Goal: Transaction & Acquisition: Purchase product/service

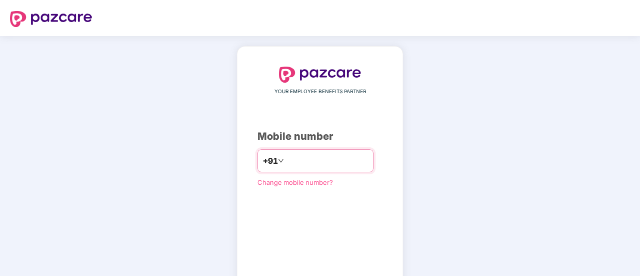
click at [316, 156] on input "number" at bounding box center [327, 161] width 82 height 16
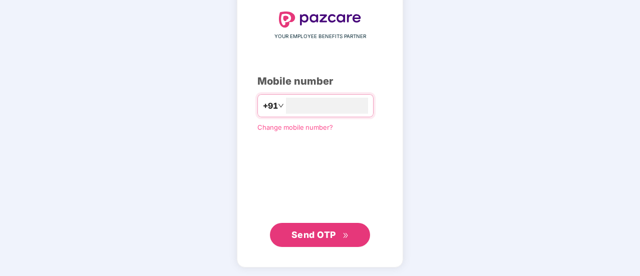
type input "**********"
click at [321, 235] on span "Send OTP" at bounding box center [314, 234] width 45 height 11
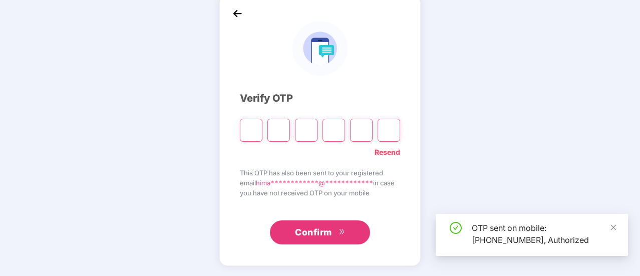
scroll to position [50, 0]
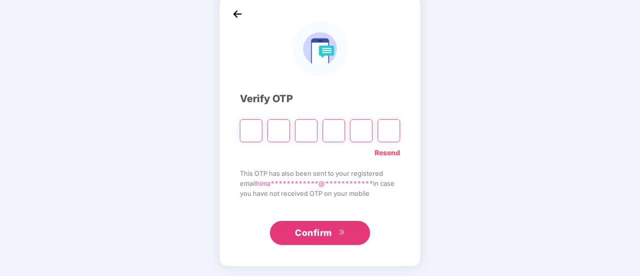
type input "*"
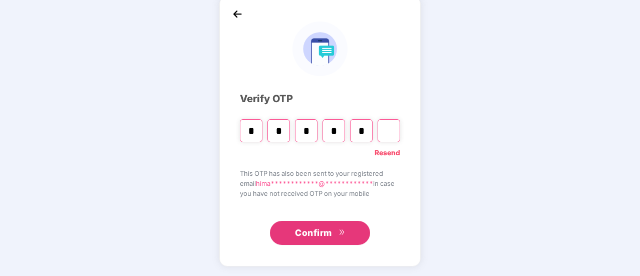
type input "*"
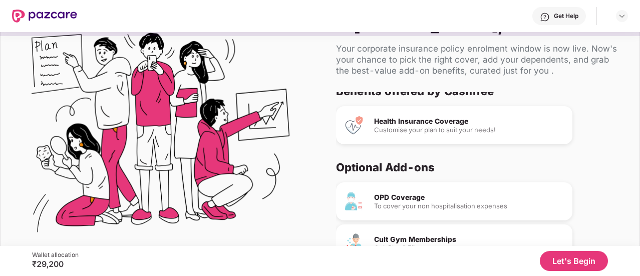
scroll to position [0, 0]
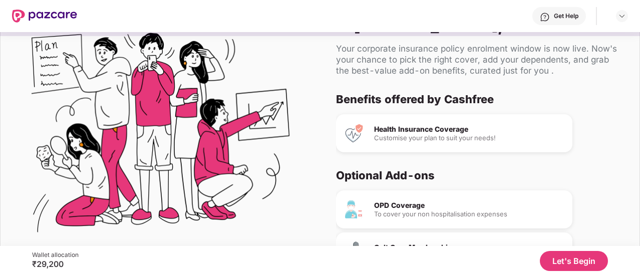
click at [399, 140] on div "Customise your plan to suit your needs!" at bounding box center [469, 138] width 190 height 7
click at [352, 138] on img at bounding box center [354, 133] width 20 height 20
click at [426, 128] on div "Health Insurance Coverage" at bounding box center [469, 129] width 190 height 7
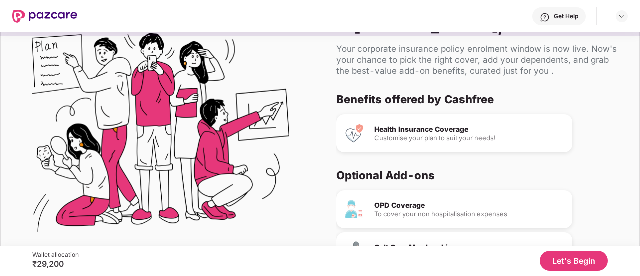
click at [439, 143] on div "Health Insurance Coverage Customise your plan to suit your needs!" at bounding box center [454, 133] width 237 height 38
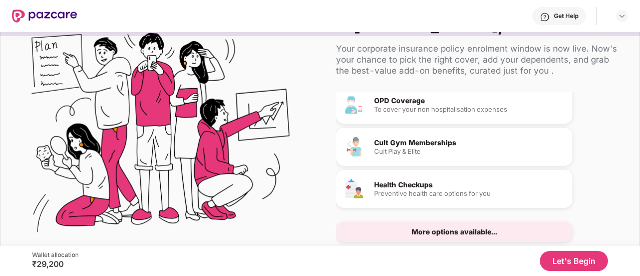
scroll to position [61, 0]
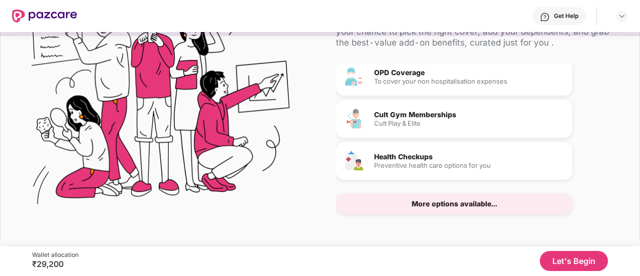
click at [579, 262] on button "Let's Begin" at bounding box center [574, 261] width 68 height 20
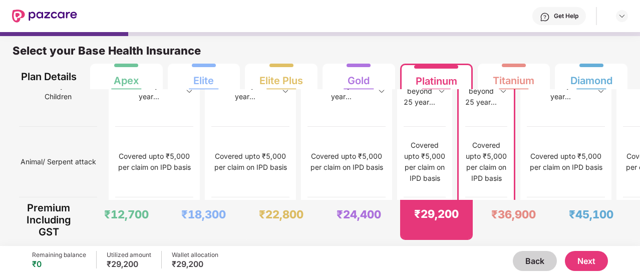
scroll to position [5, 0]
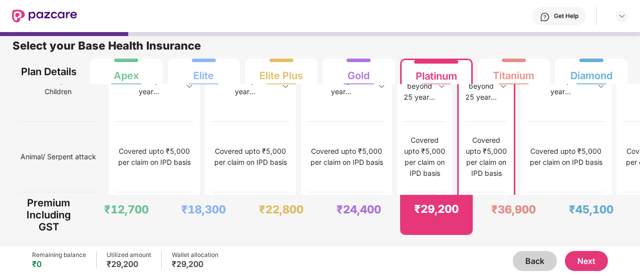
click at [585, 258] on button "Next" at bounding box center [586, 261] width 43 height 20
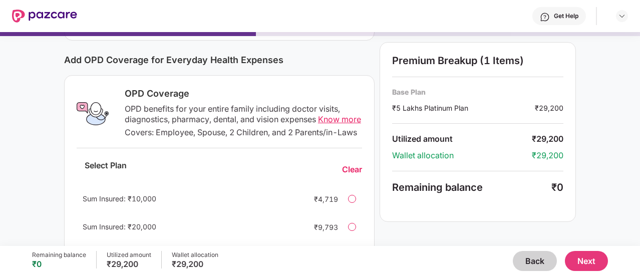
scroll to position [101, 0]
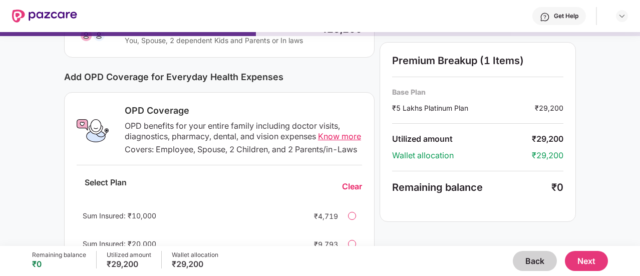
click at [318, 141] on span "Know more" at bounding box center [339, 136] width 43 height 10
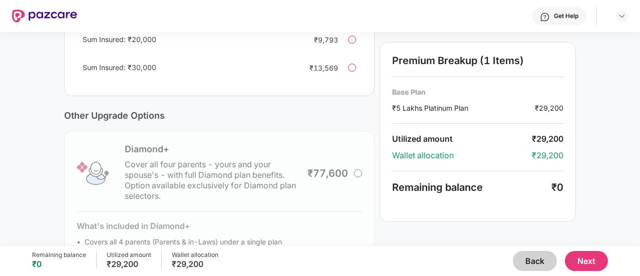
scroll to position [380, 0]
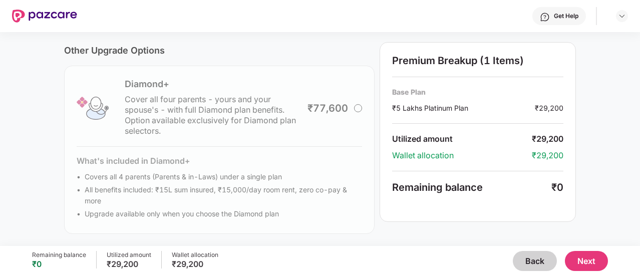
click at [591, 262] on button "Next" at bounding box center [586, 261] width 43 height 20
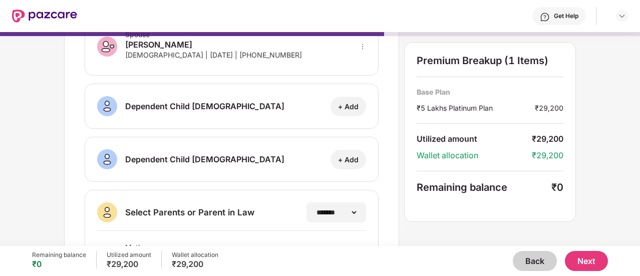
scroll to position [0, 0]
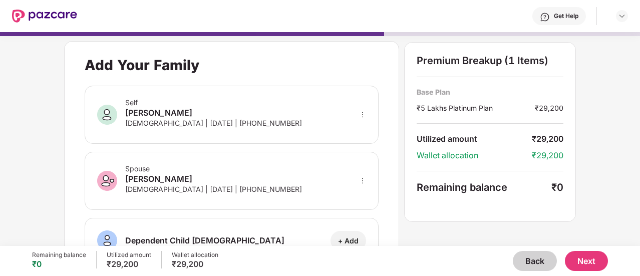
click at [589, 267] on button "Next" at bounding box center [586, 261] width 43 height 20
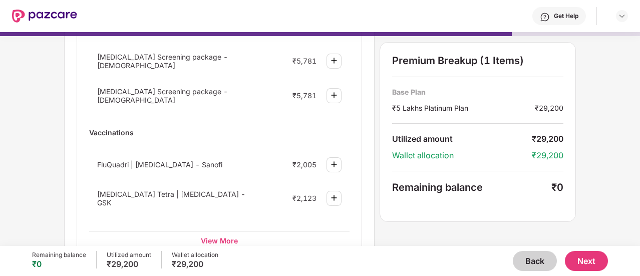
scroll to position [149, 0]
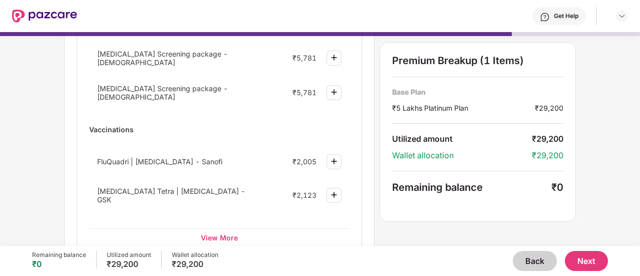
drag, startPoint x: 318, startPoint y: 142, endPoint x: 276, endPoint y: 138, distance: 41.8
click at [276, 138] on div "Vaccinations FluQuadri | [MEDICAL_DATA] - Sanofi ₹2,005 [MEDICAL_DATA] Tetra | …" at bounding box center [219, 168] width 261 height 95
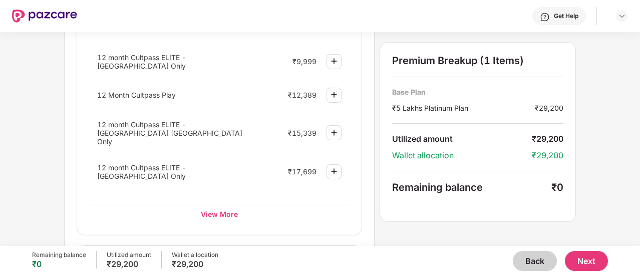
scroll to position [481, 0]
click at [217, 205] on div "View More" at bounding box center [219, 214] width 261 height 18
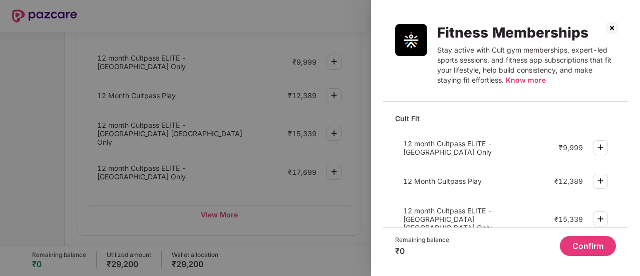
scroll to position [122, 0]
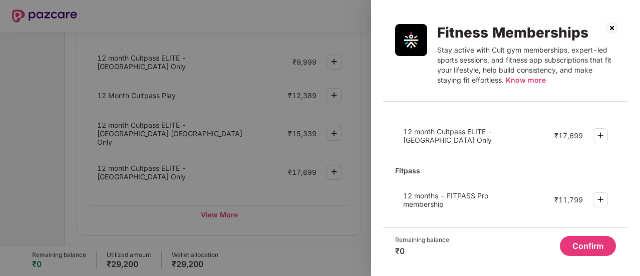
click at [569, 162] on div "Fitpass" at bounding box center [505, 171] width 221 height 18
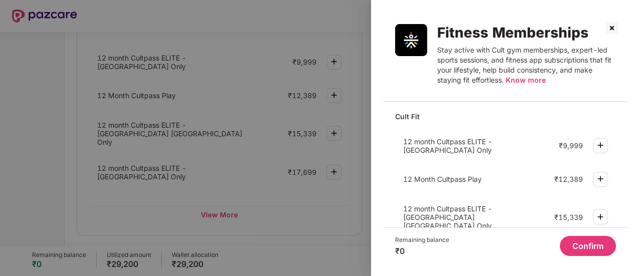
scroll to position [0, 0]
click at [601, 150] on img at bounding box center [601, 147] width 12 height 12
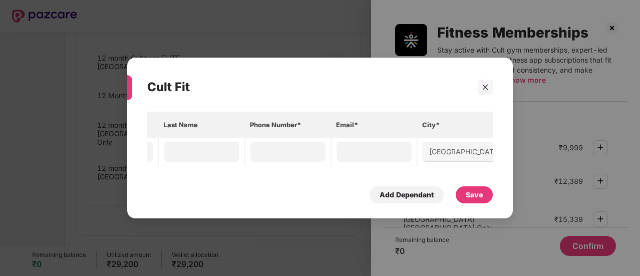
scroll to position [0, 192]
click at [492, 87] on div at bounding box center [485, 87] width 15 height 15
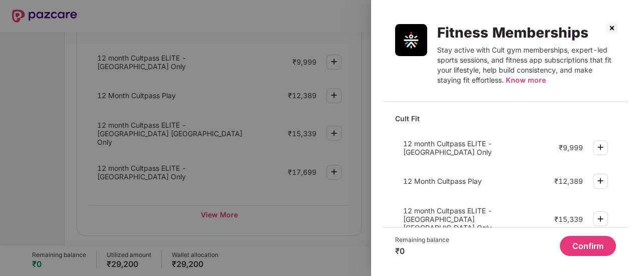
click at [611, 28] on img at bounding box center [612, 28] width 16 height 16
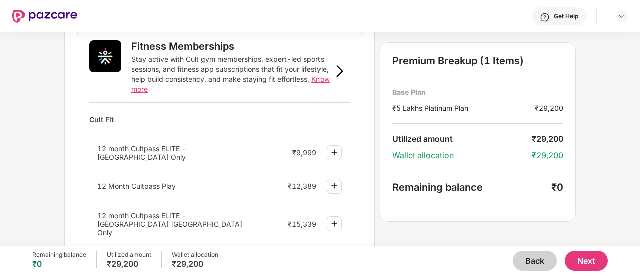
scroll to position [390, 0]
click at [591, 259] on button "Next" at bounding box center [586, 261] width 43 height 20
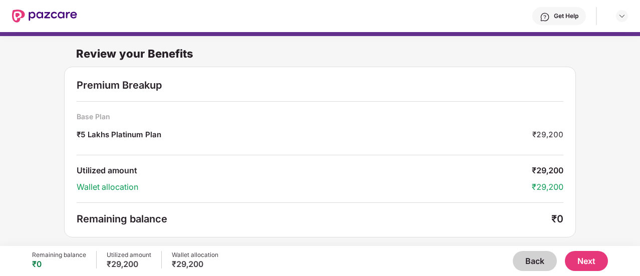
scroll to position [1, 0]
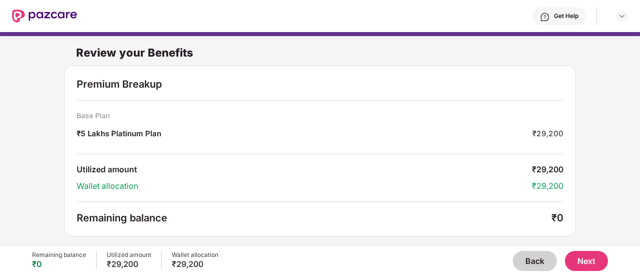
click at [580, 257] on button "Next" at bounding box center [586, 261] width 43 height 20
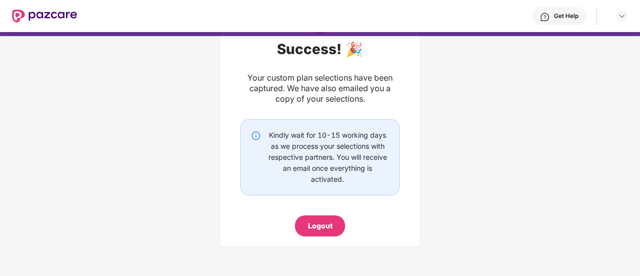
scroll to position [84, 0]
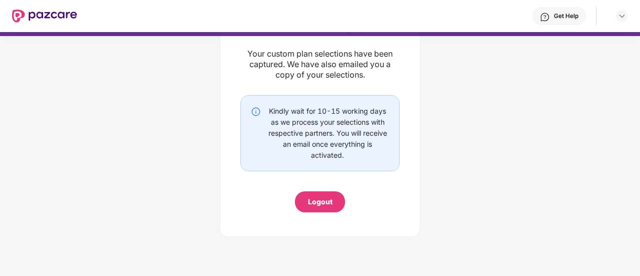
drag, startPoint x: 324, startPoint y: 196, endPoint x: 323, endPoint y: 208, distance: 12.1
click at [323, 208] on div "Logout" at bounding box center [320, 201] width 50 height 21
